Goal: Task Accomplishment & Management: Use online tool/utility

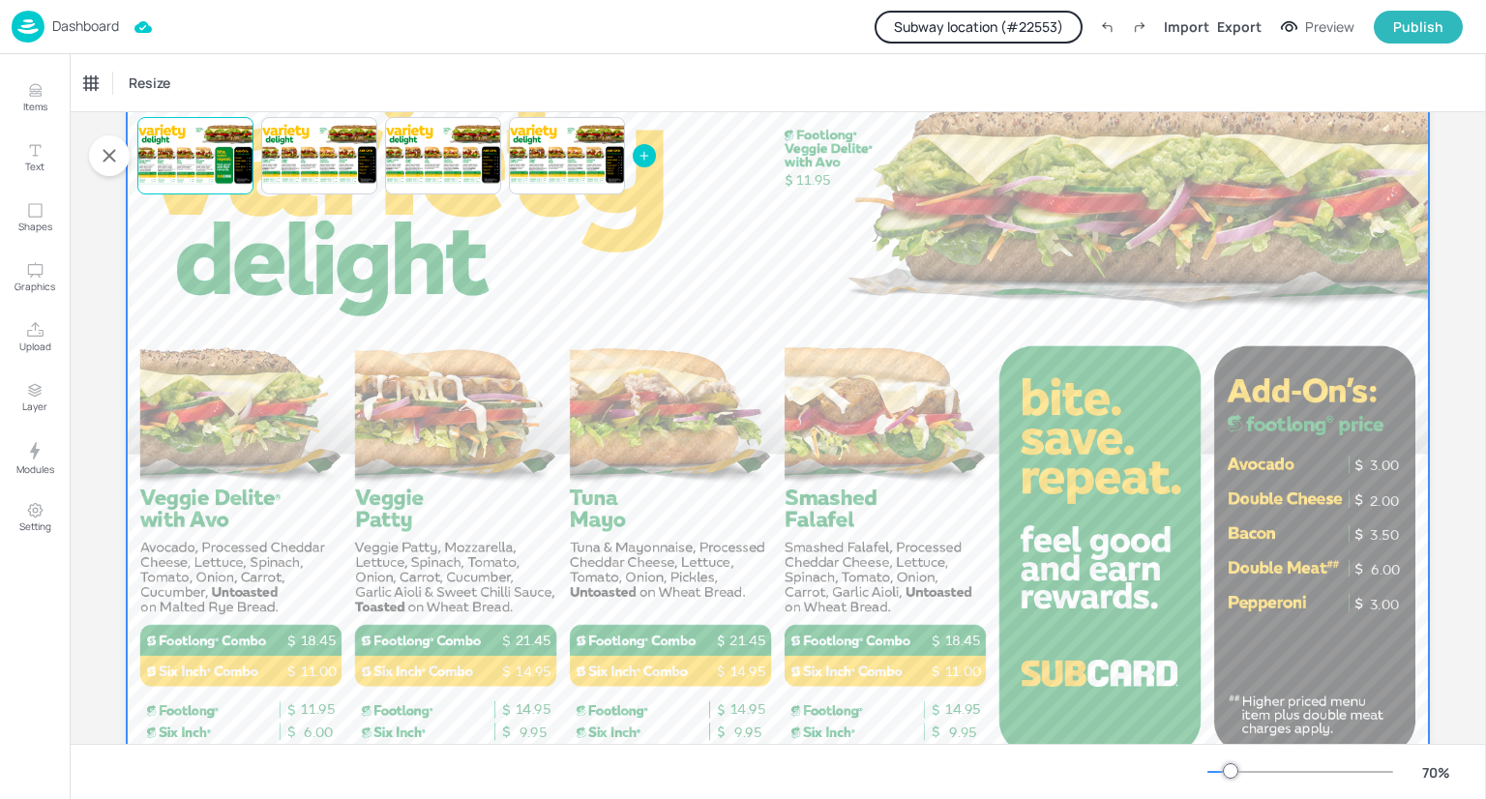
scroll to position [104, 0]
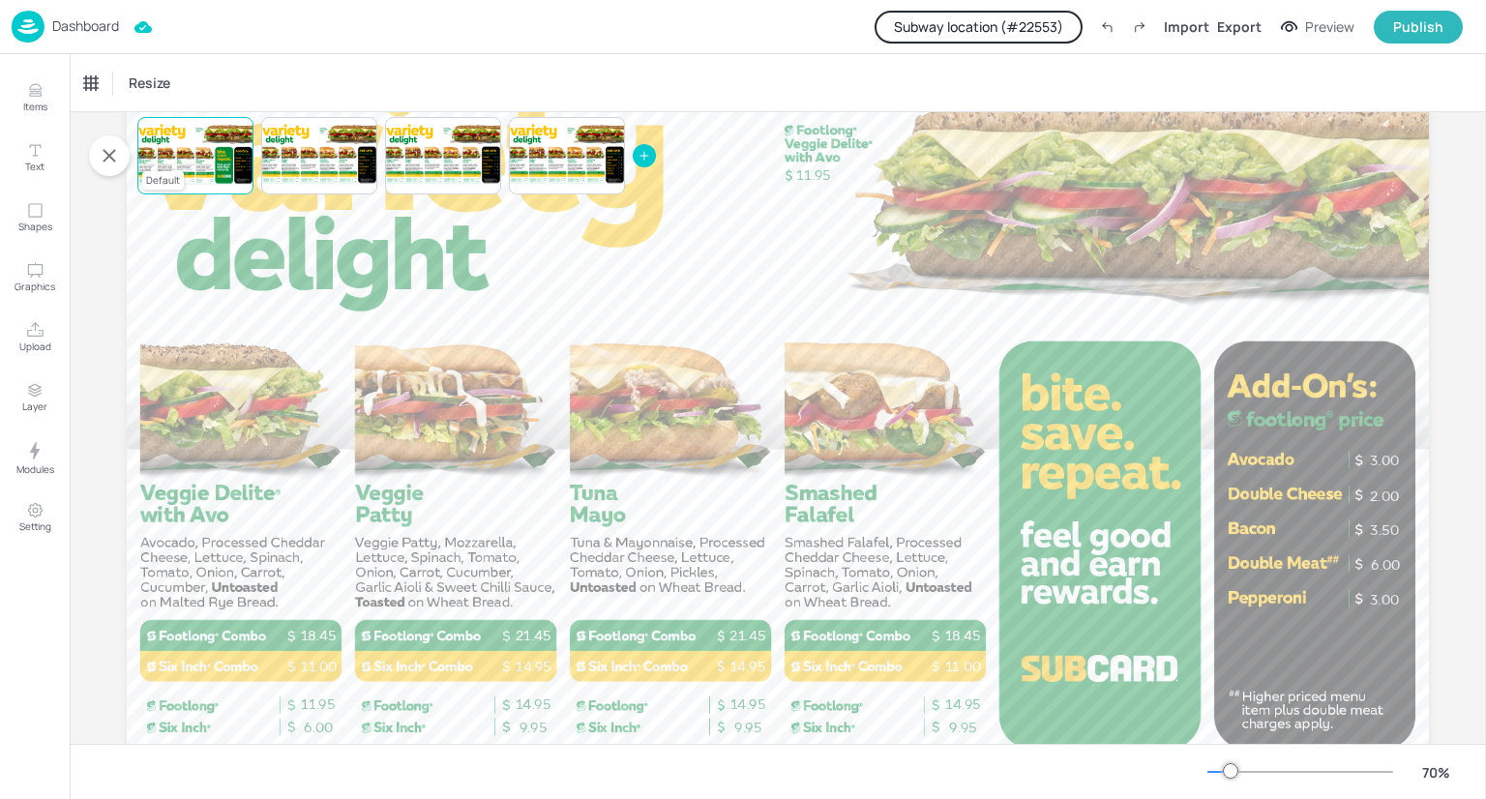
click at [166, 155] on div at bounding box center [195, 156] width 116 height 66
click at [338, 152] on div at bounding box center [319, 156] width 116 height 66
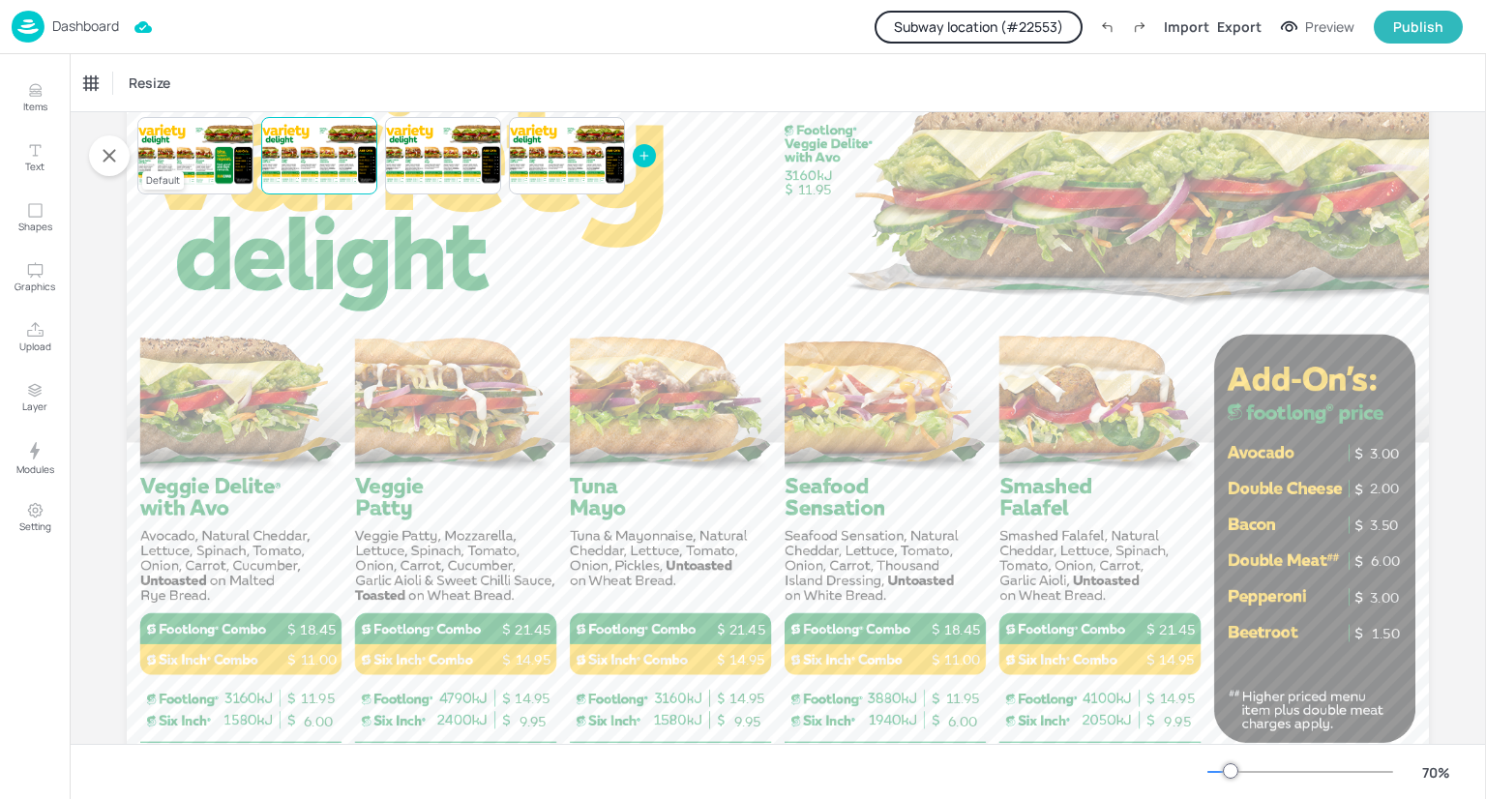
click at [169, 149] on div at bounding box center [195, 156] width 116 height 66
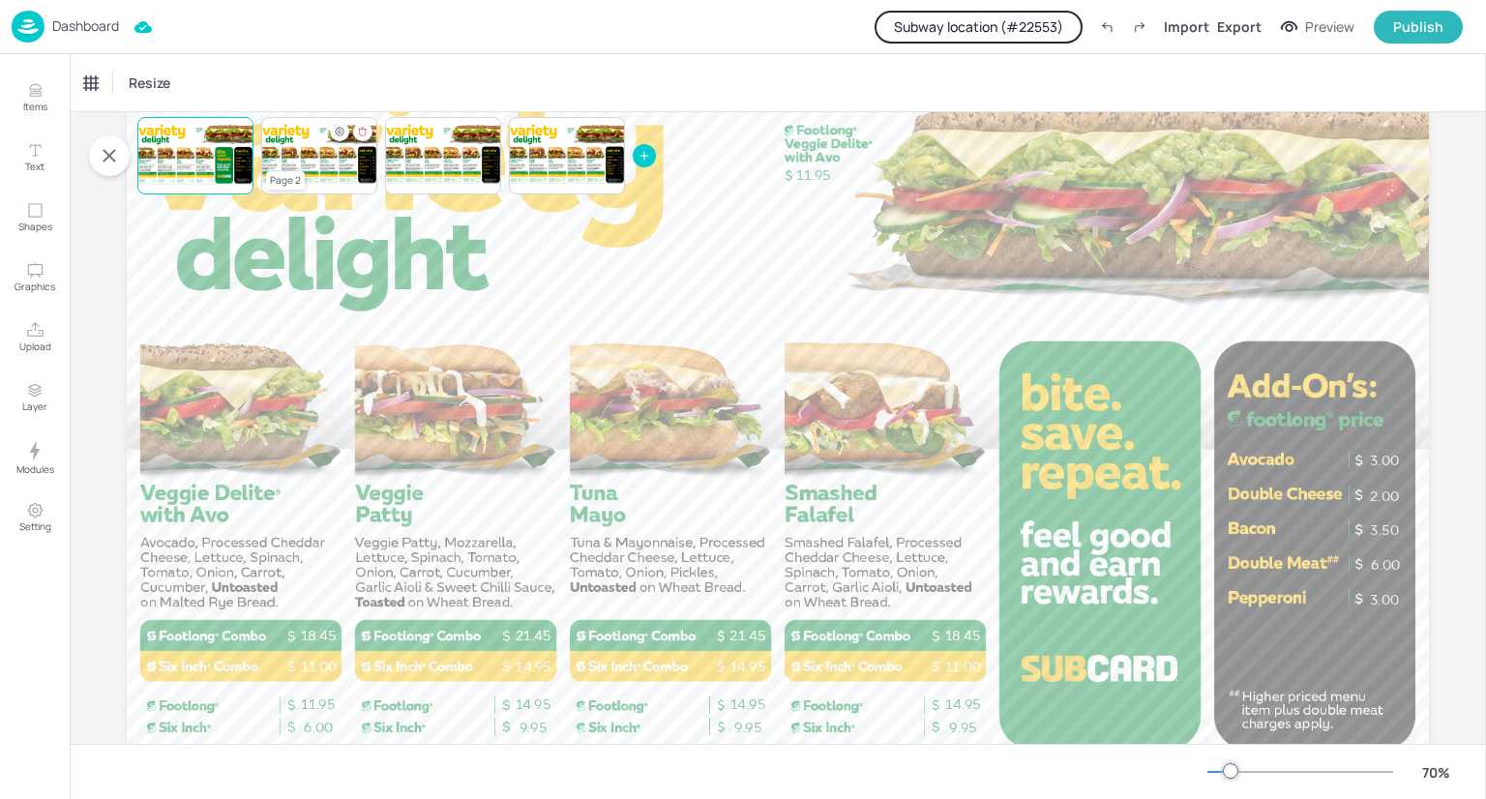
click at [325, 157] on div at bounding box center [319, 156] width 116 height 66
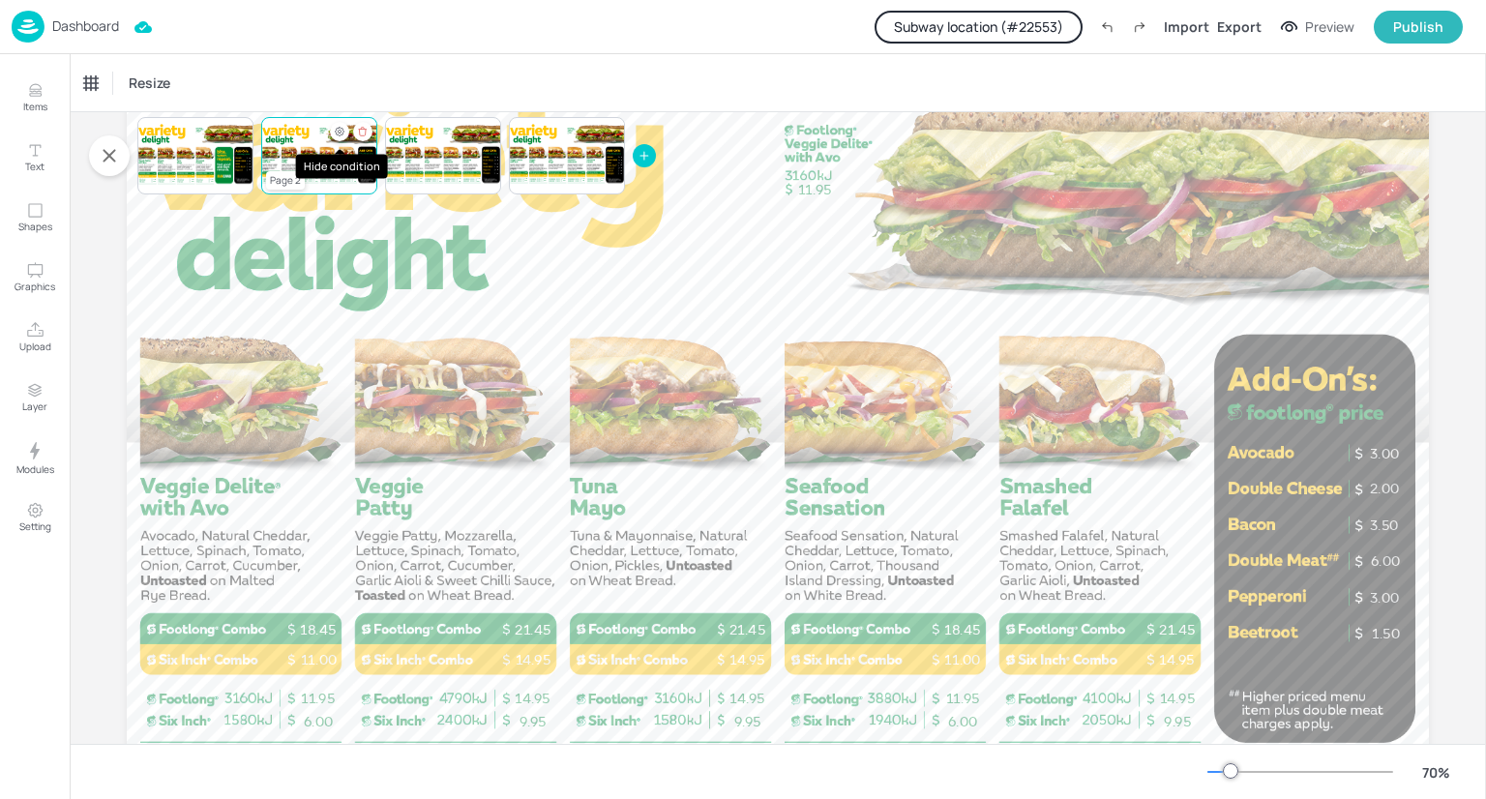
click at [336, 136] on icon "Hide condition" at bounding box center [340, 132] width 12 height 12
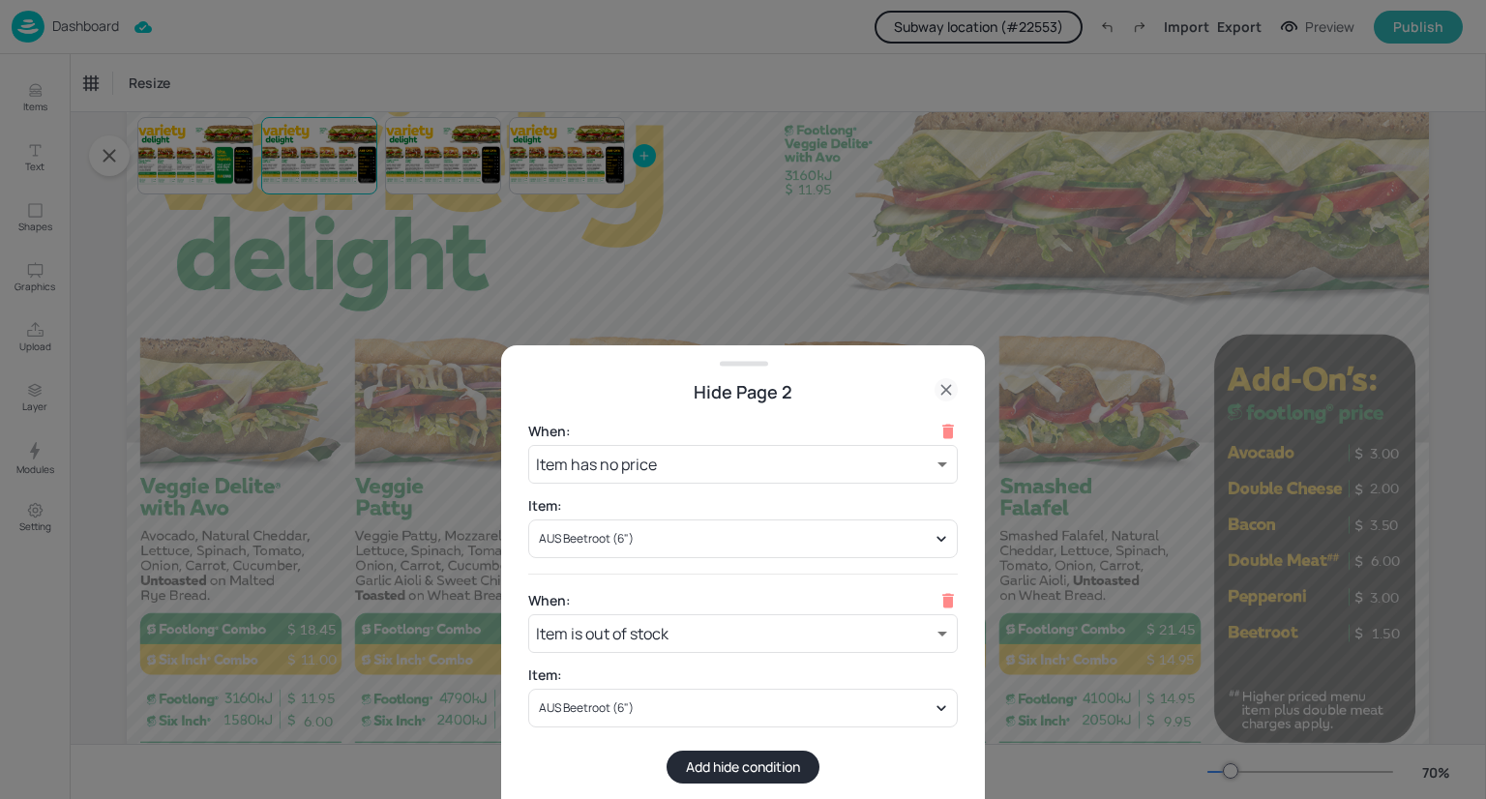
click at [236, 162] on div at bounding box center [743, 399] width 1486 height 799
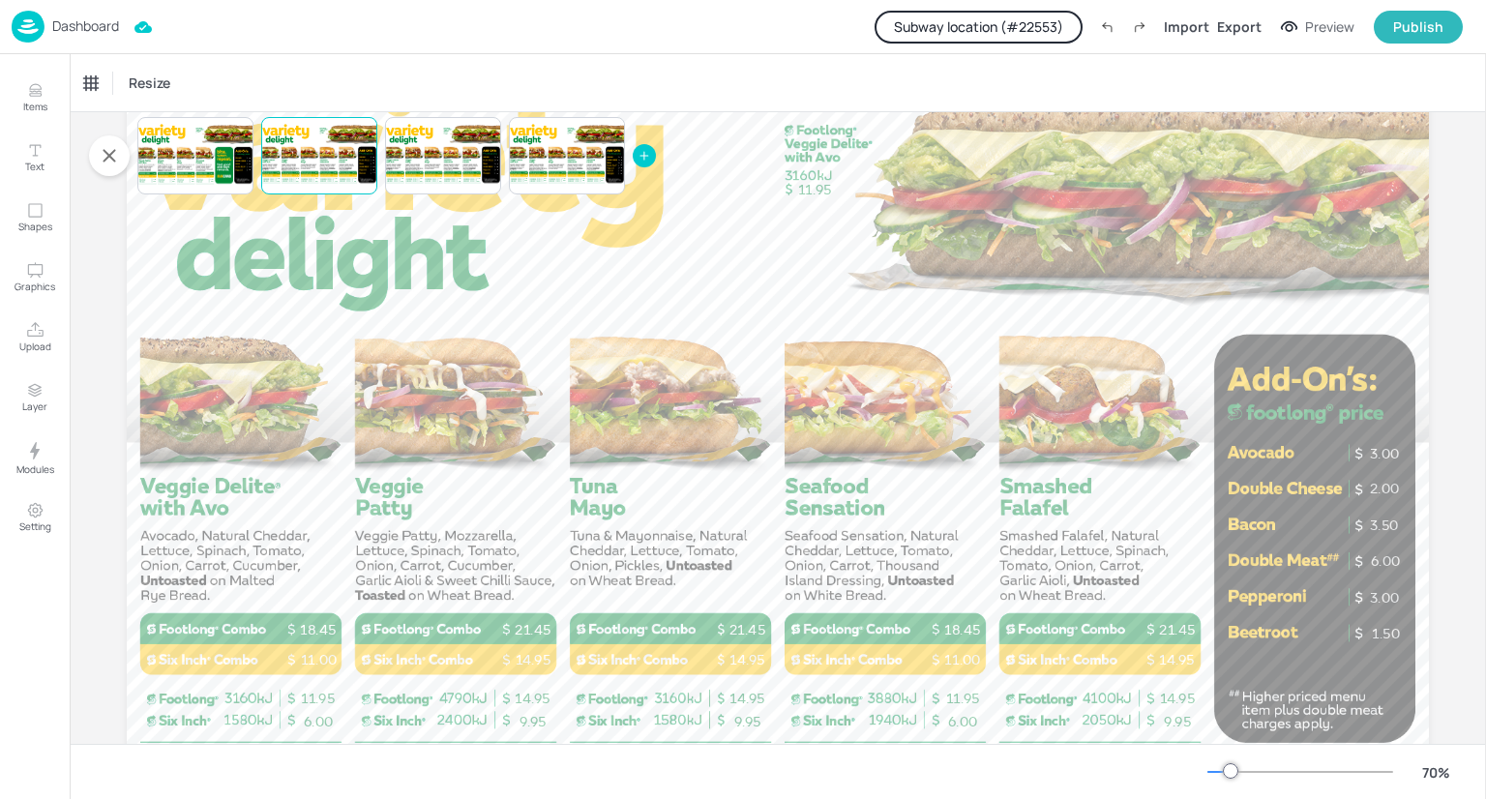
click at [236, 162] on div at bounding box center [195, 156] width 116 height 66
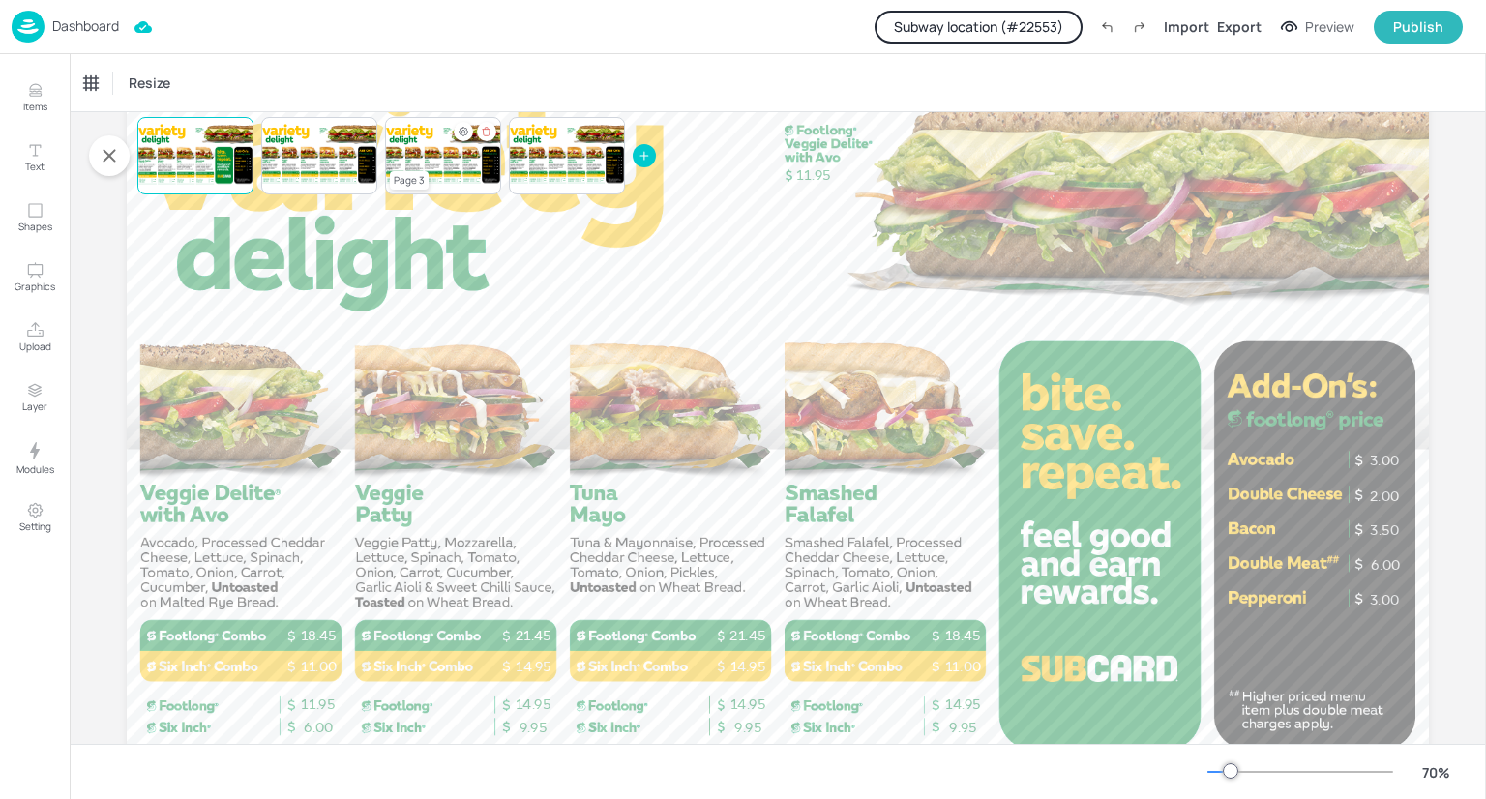
click at [452, 152] on div at bounding box center [443, 156] width 116 height 66
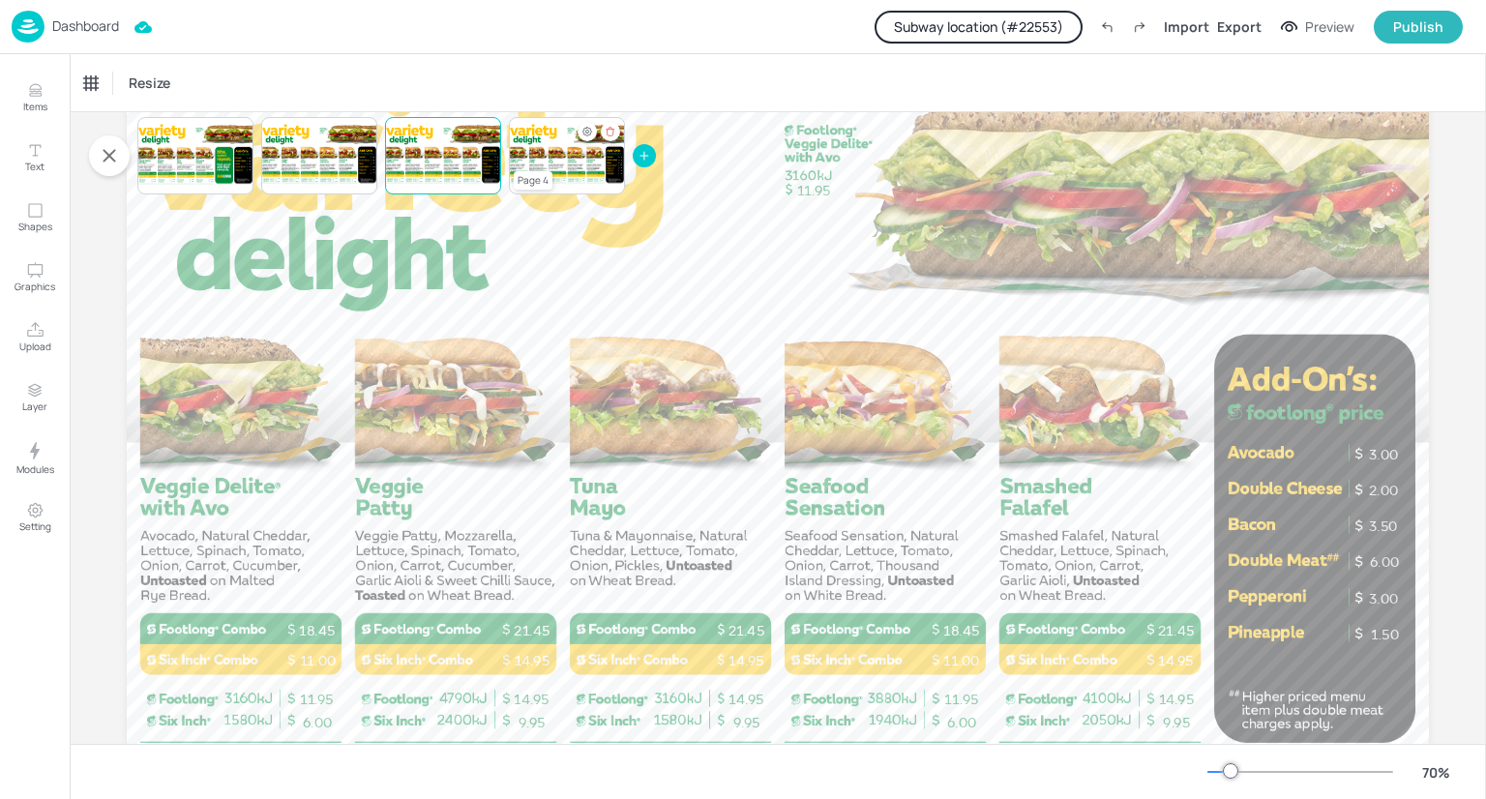
click at [528, 159] on div at bounding box center [567, 156] width 116 height 66
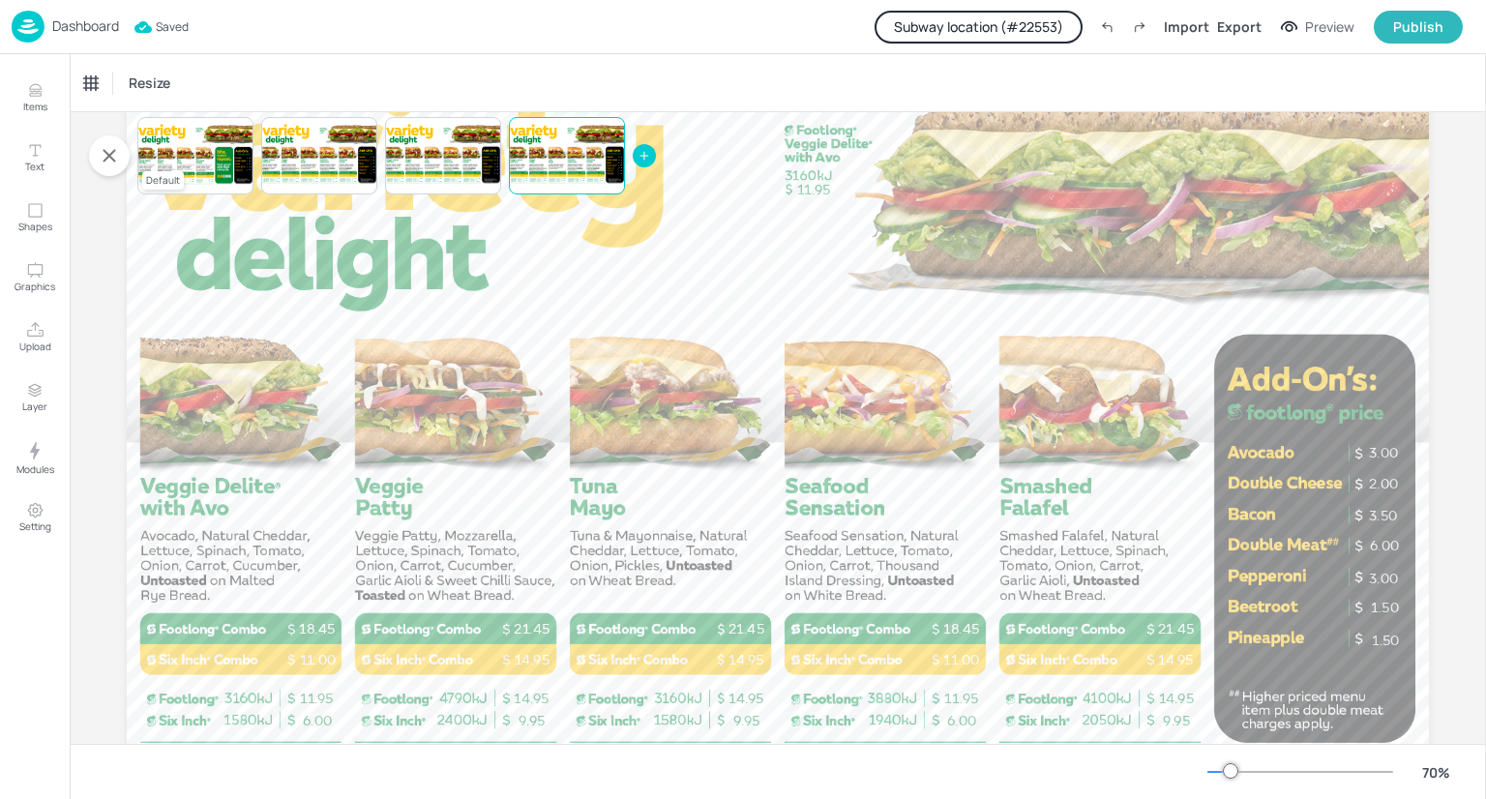
click at [217, 163] on div at bounding box center [195, 156] width 116 height 66
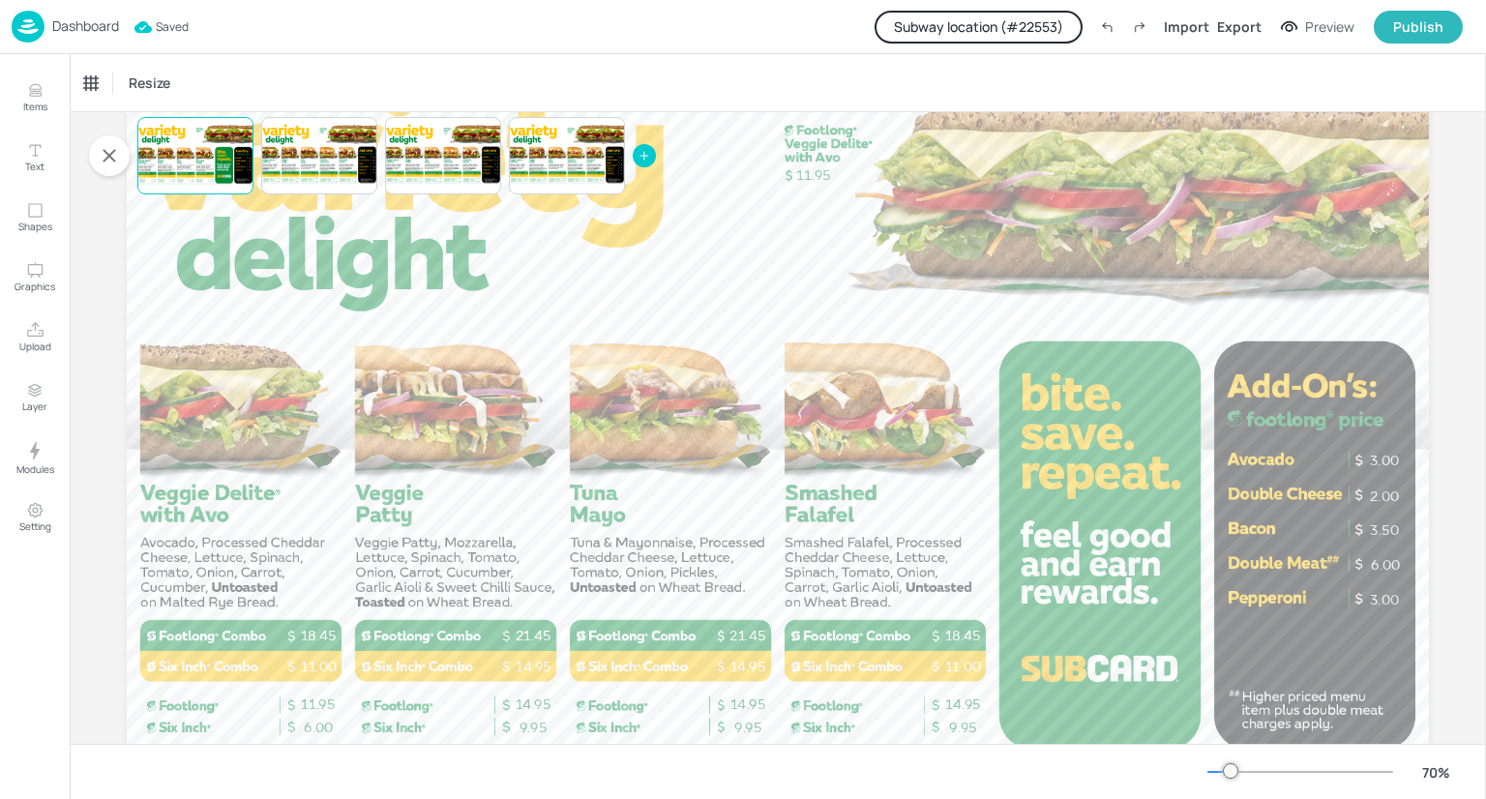
click at [1047, 24] on button "Subway location (# 22553 )" at bounding box center [978, 27] width 208 height 33
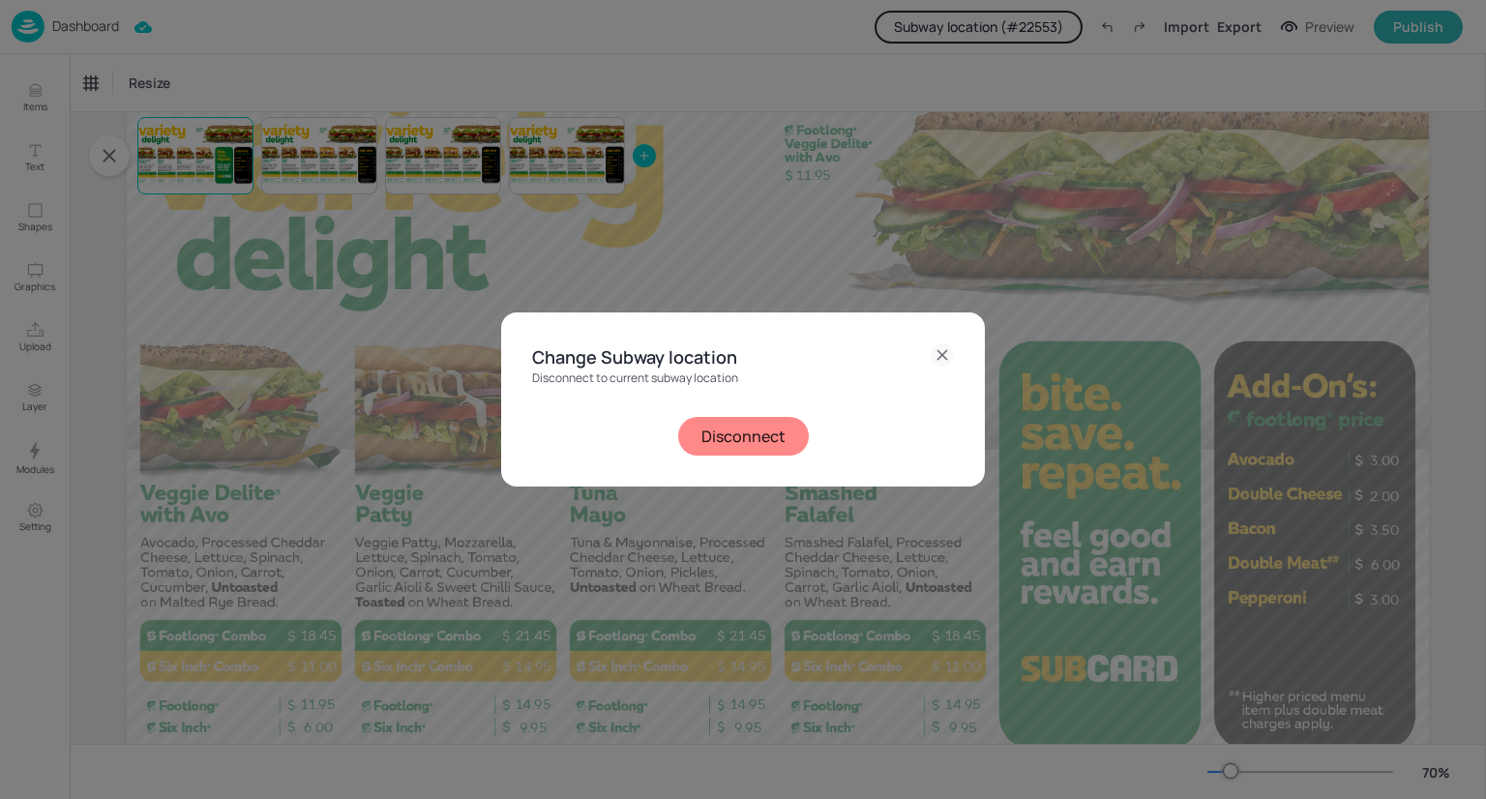
click at [710, 432] on button "Disconnect" at bounding box center [743, 436] width 131 height 39
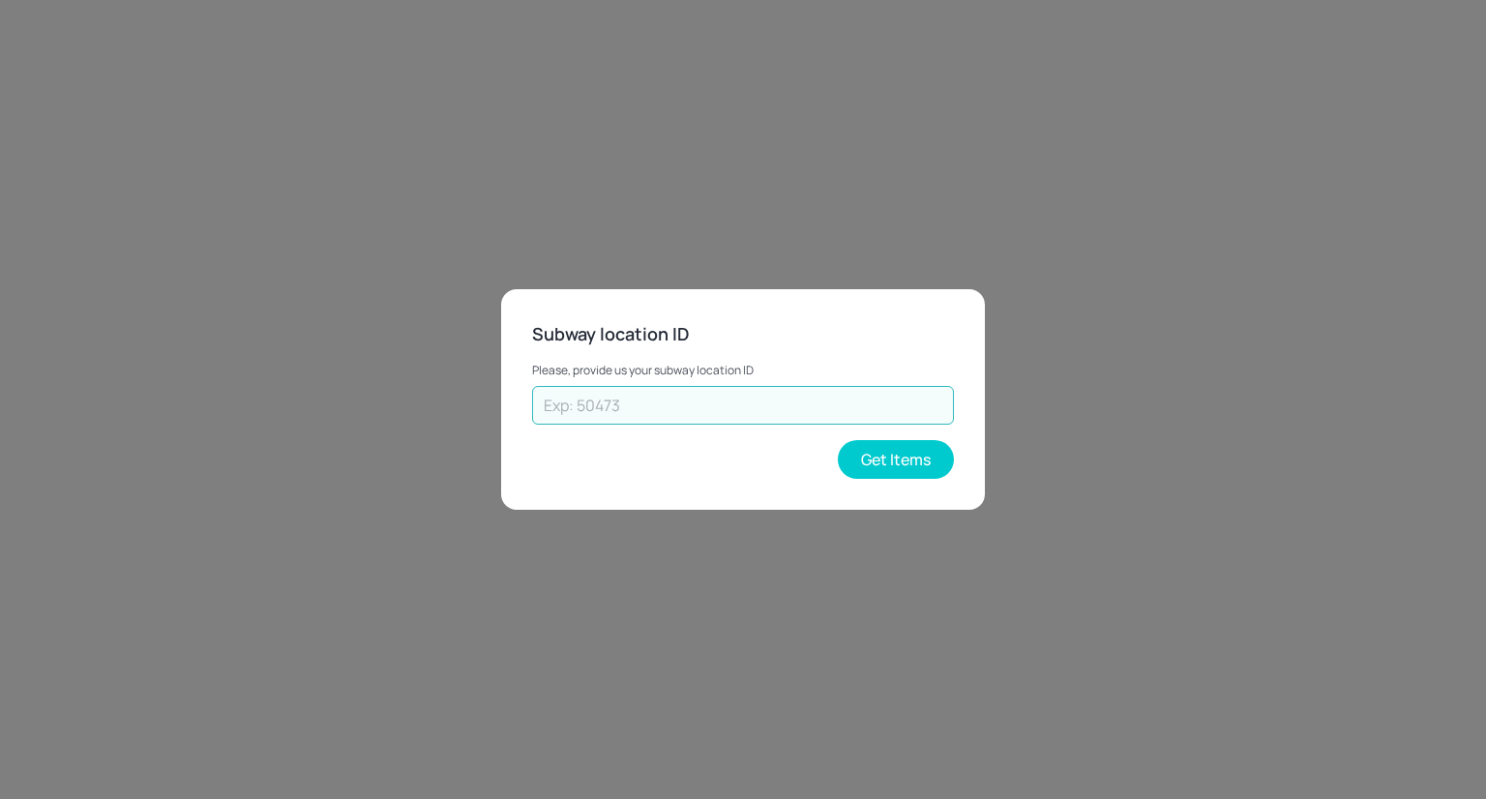
click at [705, 409] on input "text" at bounding box center [743, 405] width 422 height 39
type input "38019"
click at [878, 465] on button "Get Items" at bounding box center [896, 459] width 116 height 39
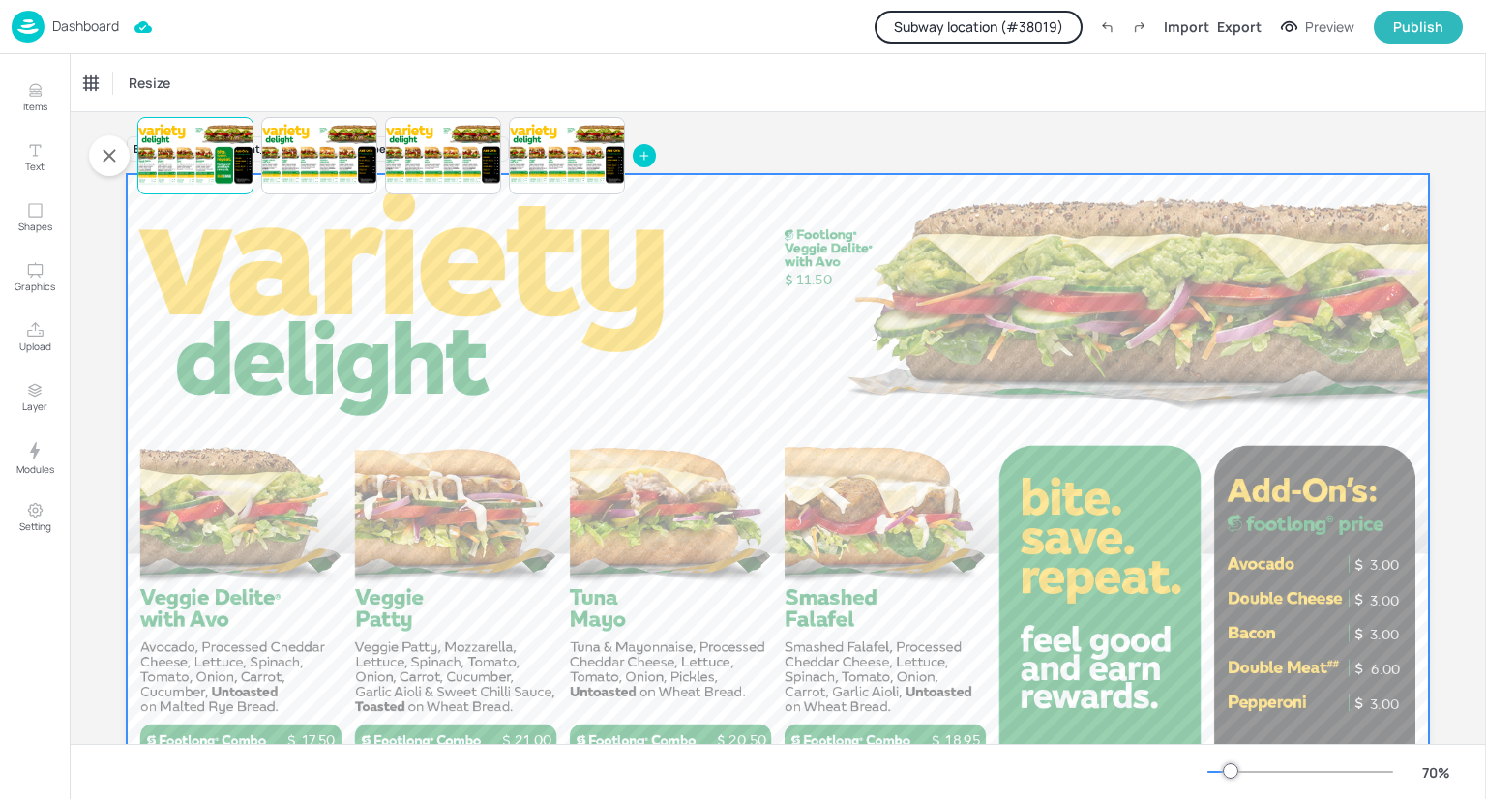
scroll to position [201, 0]
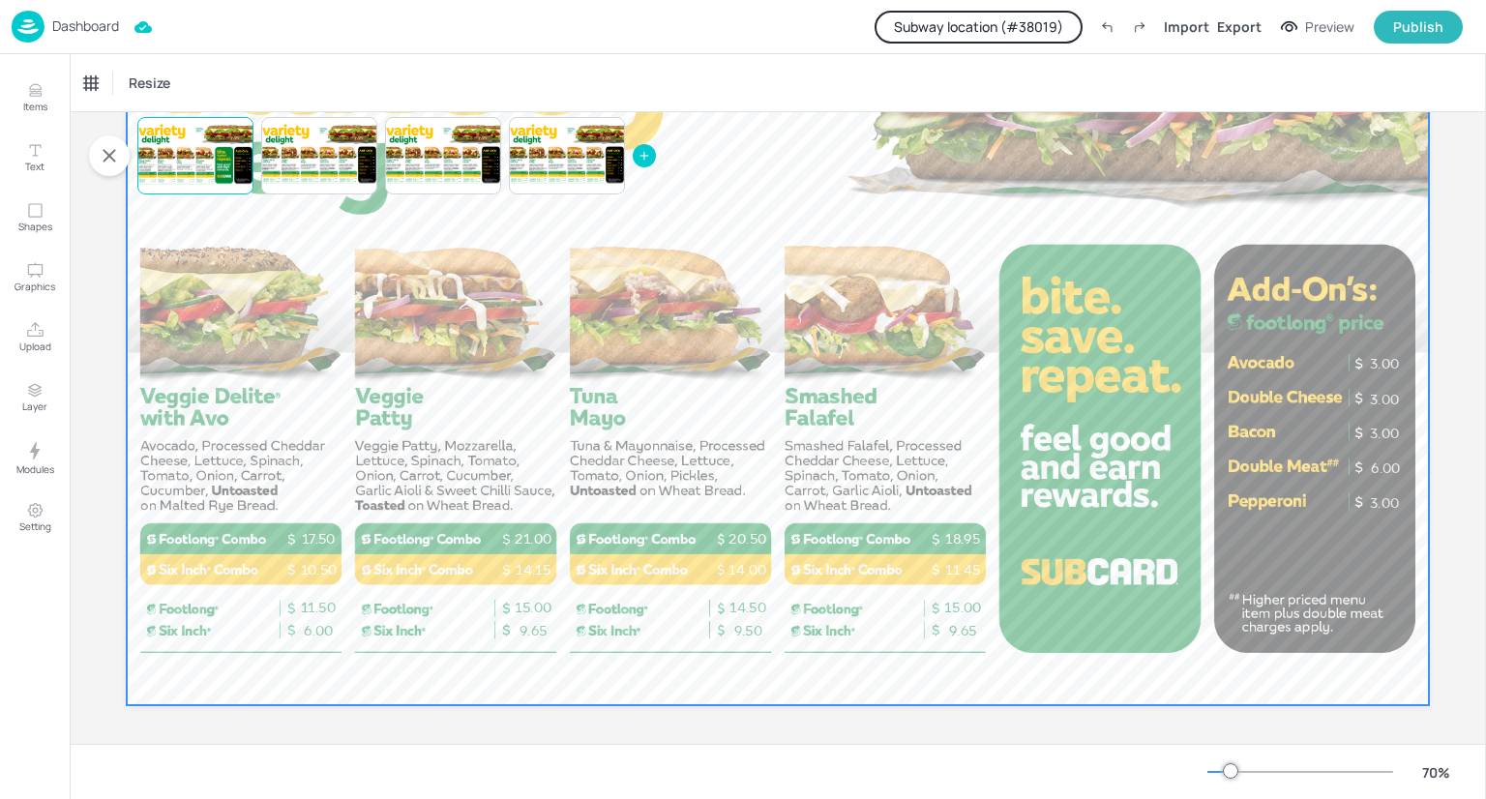
click at [1230, 585] on div at bounding box center [778, 339] width 1302 height 732
click at [818, 633] on div at bounding box center [778, 339] width 1302 height 732
click at [283, 177] on div "Page 2" at bounding box center [285, 180] width 39 height 18
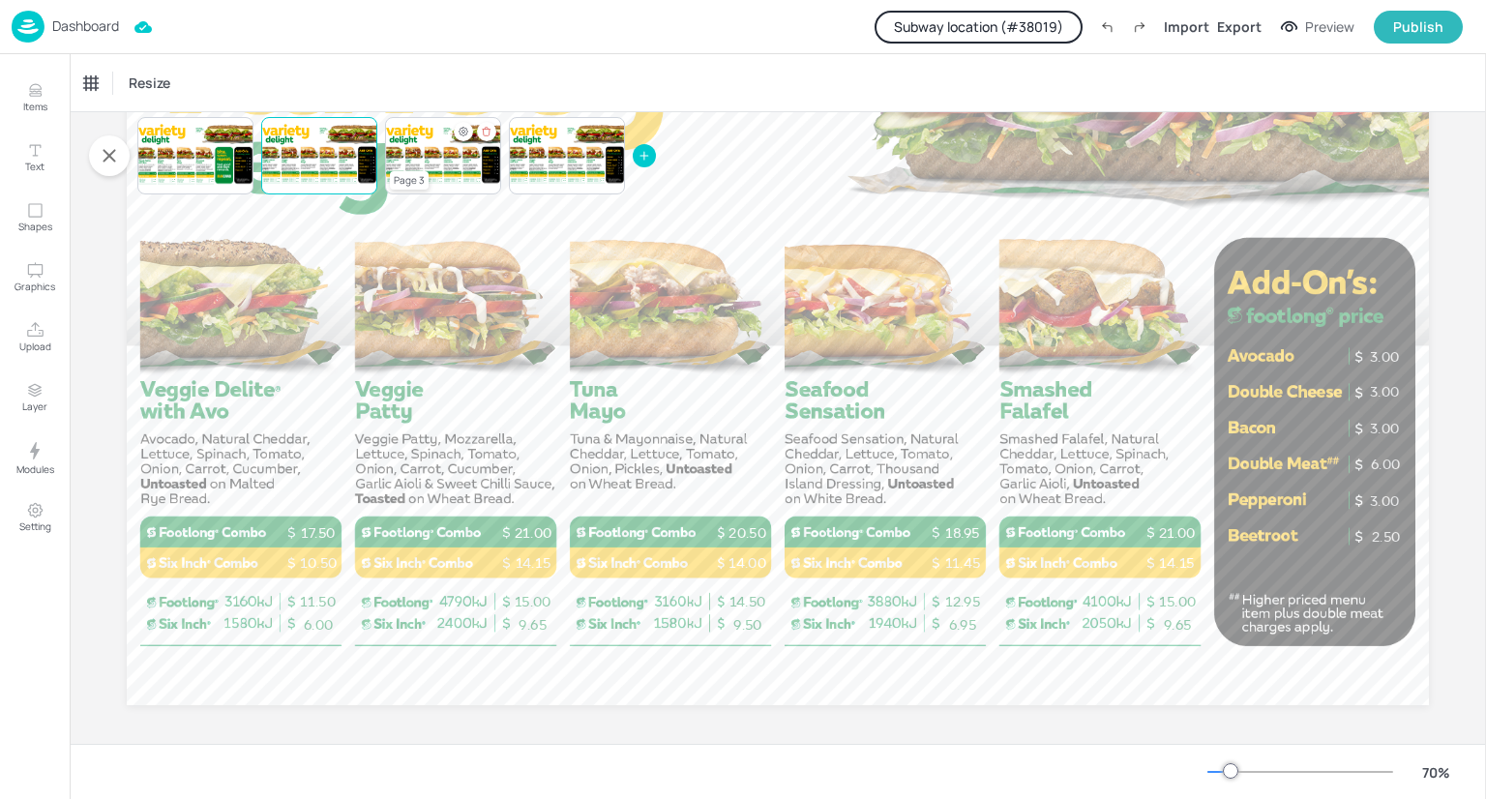
click at [414, 153] on div at bounding box center [443, 156] width 116 height 66
click at [553, 176] on div at bounding box center [567, 156] width 116 height 66
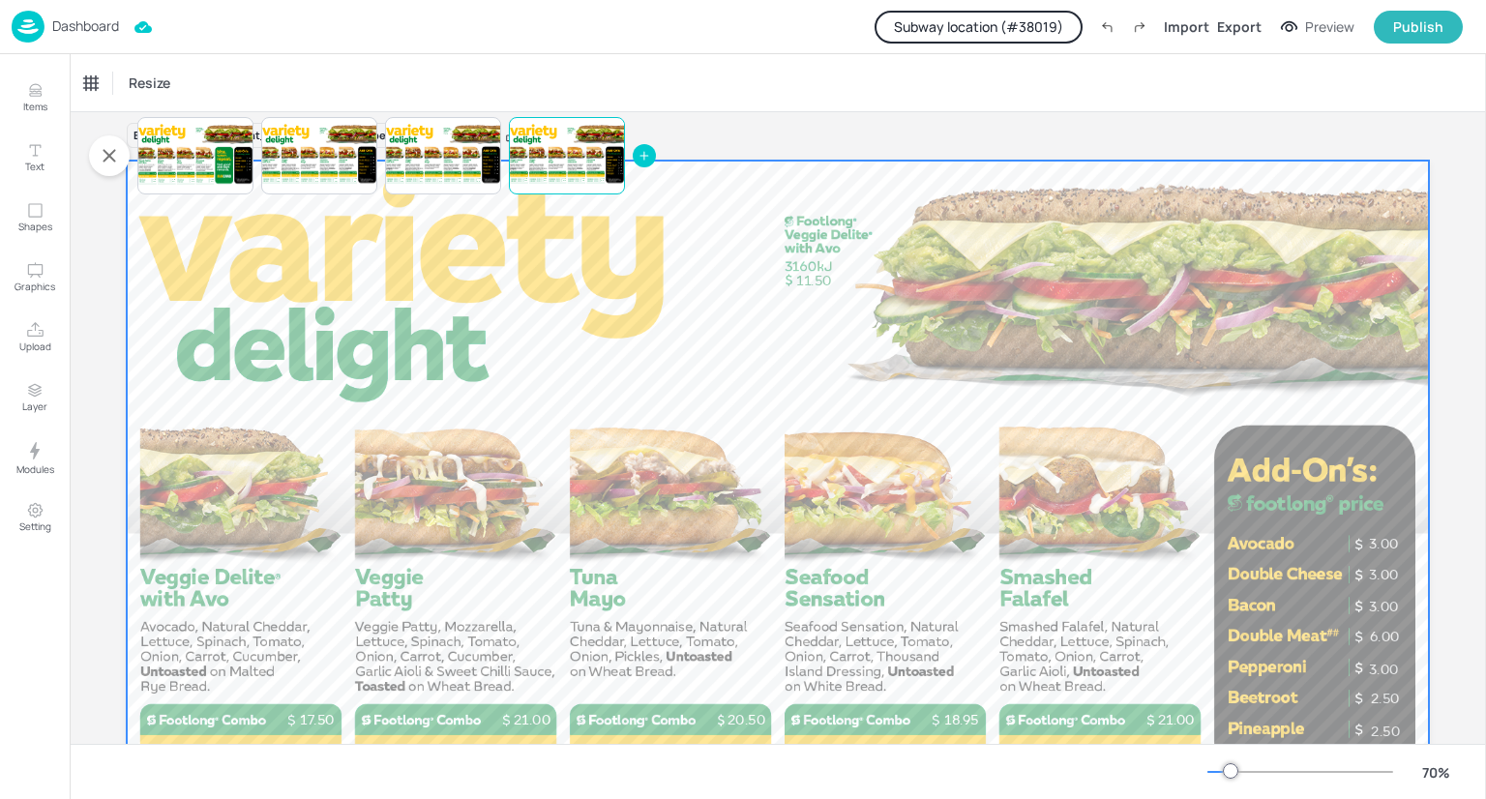
scroll to position [0, 0]
